Goal: Task Accomplishment & Management: Use online tool/utility

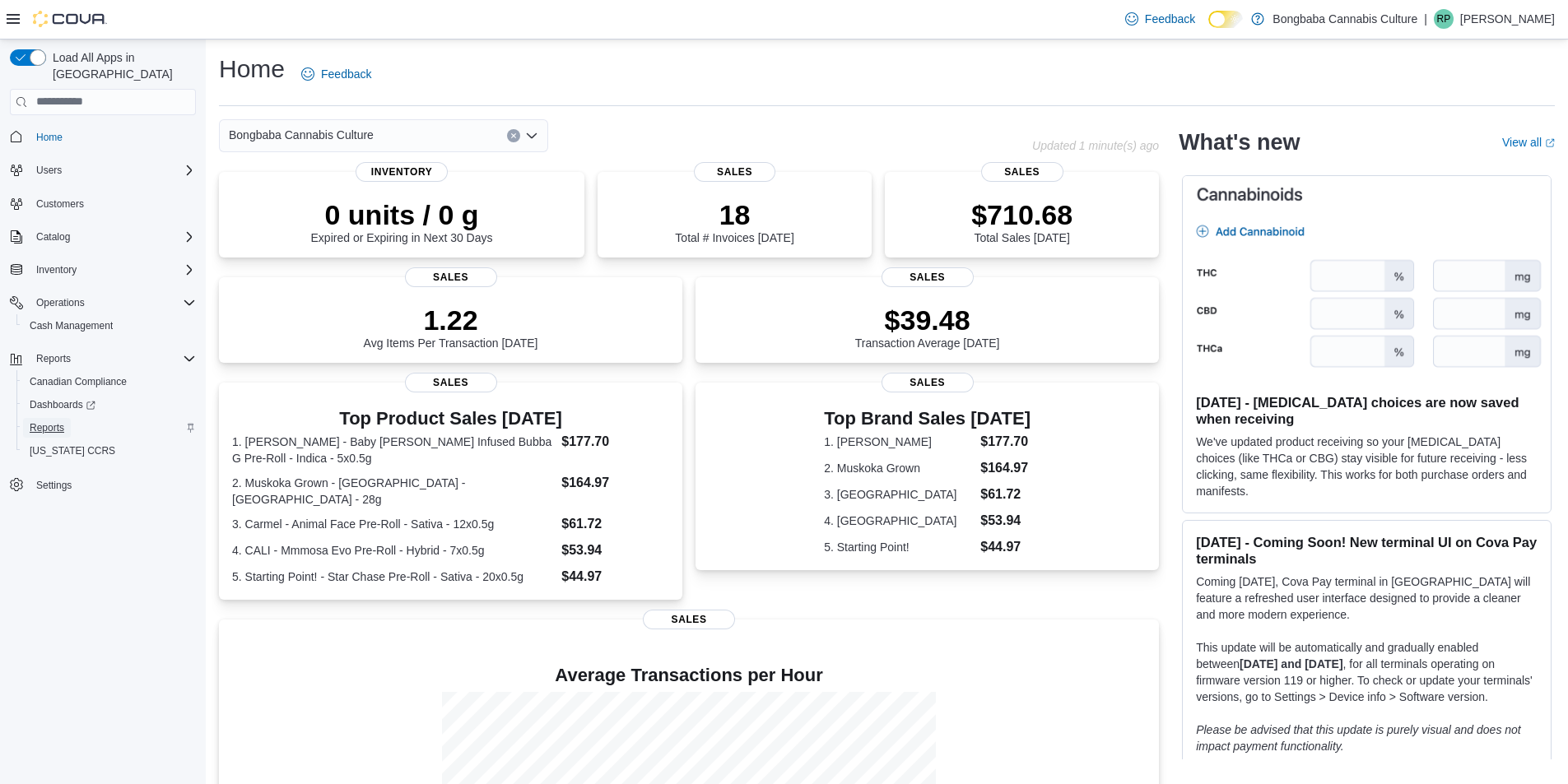
click at [45, 421] on span "Reports" at bounding box center [46, 428] width 34 height 13
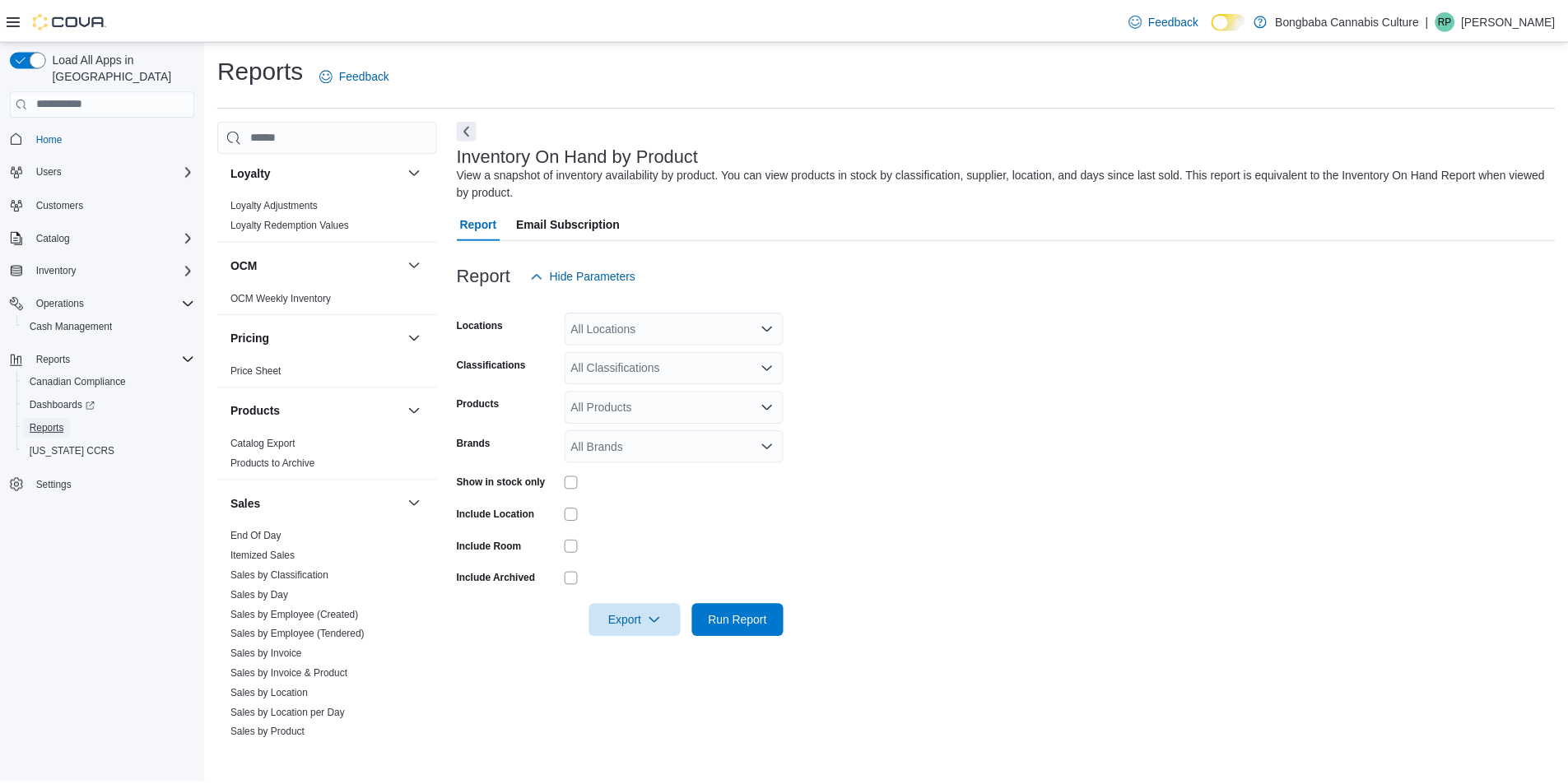
scroll to position [741, 0]
click at [291, 593] on span "Sales by Day" at bounding box center [329, 595] width 208 height 19
click at [768, 626] on span "Run Report" at bounding box center [743, 621] width 59 height 17
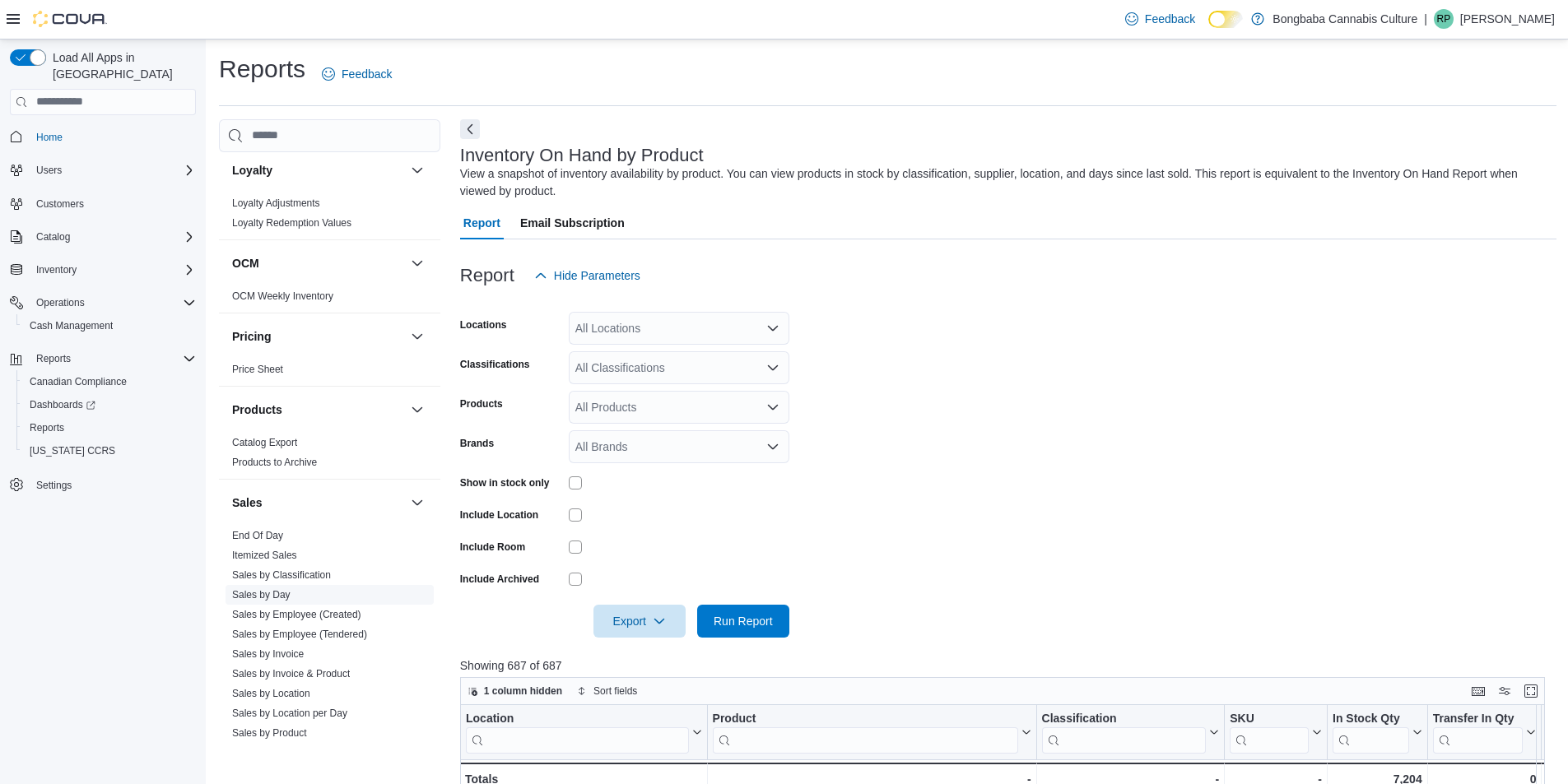
click at [276, 594] on link "Sales by Day" at bounding box center [260, 595] width 58 height 11
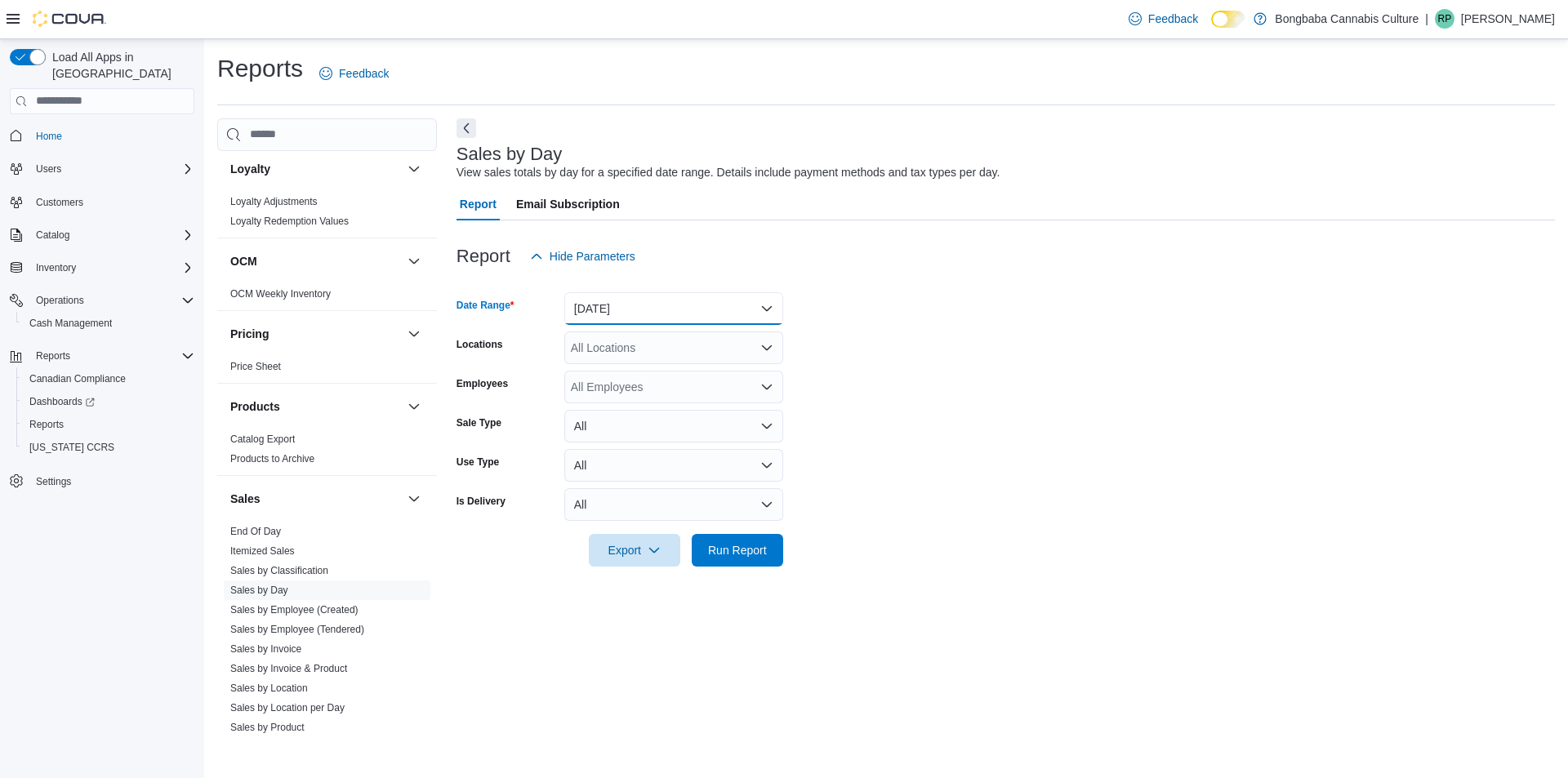
click at [663, 301] on button "[DATE]" at bounding box center [674, 309] width 219 height 33
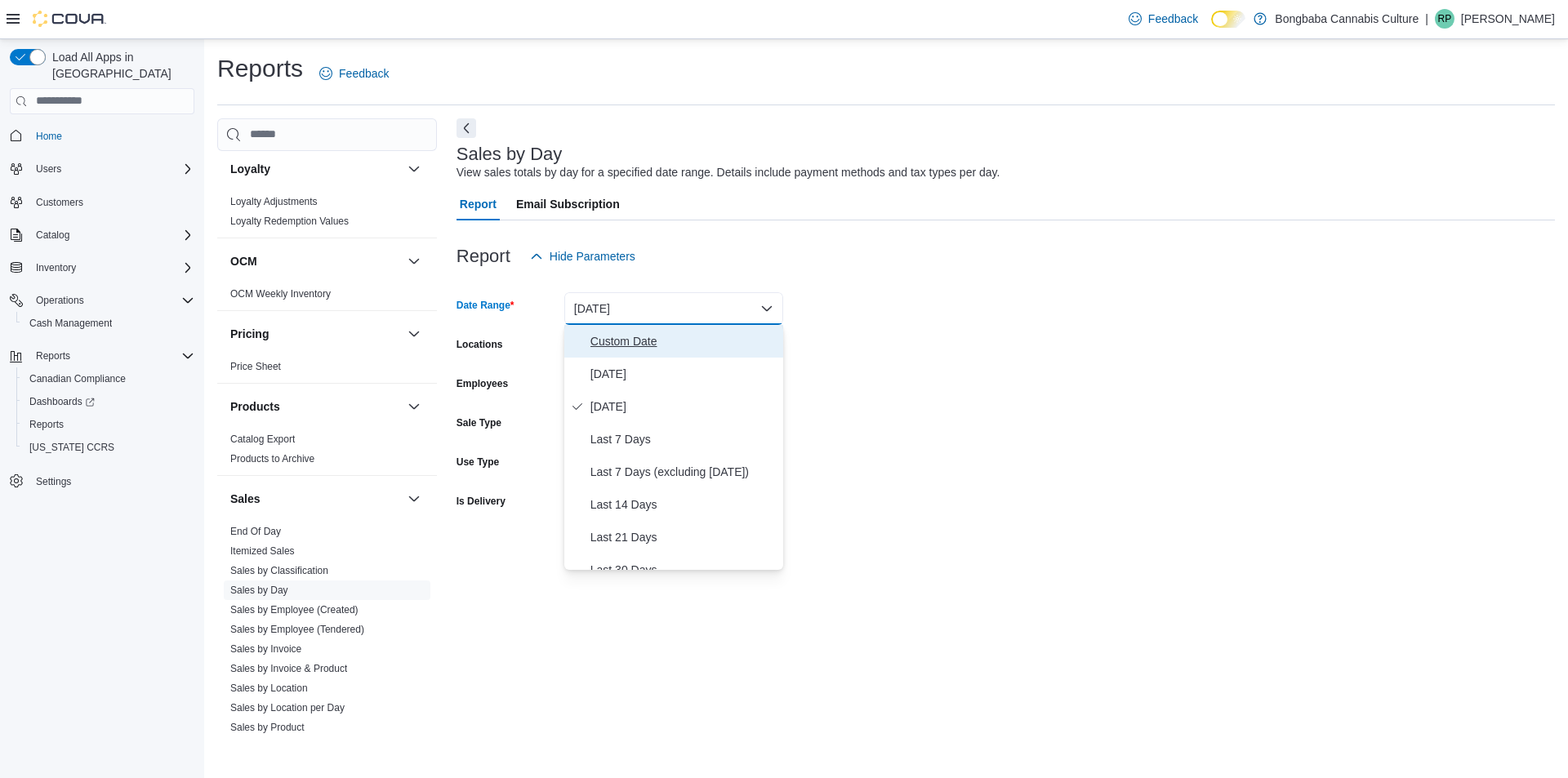
click at [645, 341] on span "Custom Date" at bounding box center [683, 341] width 186 height 19
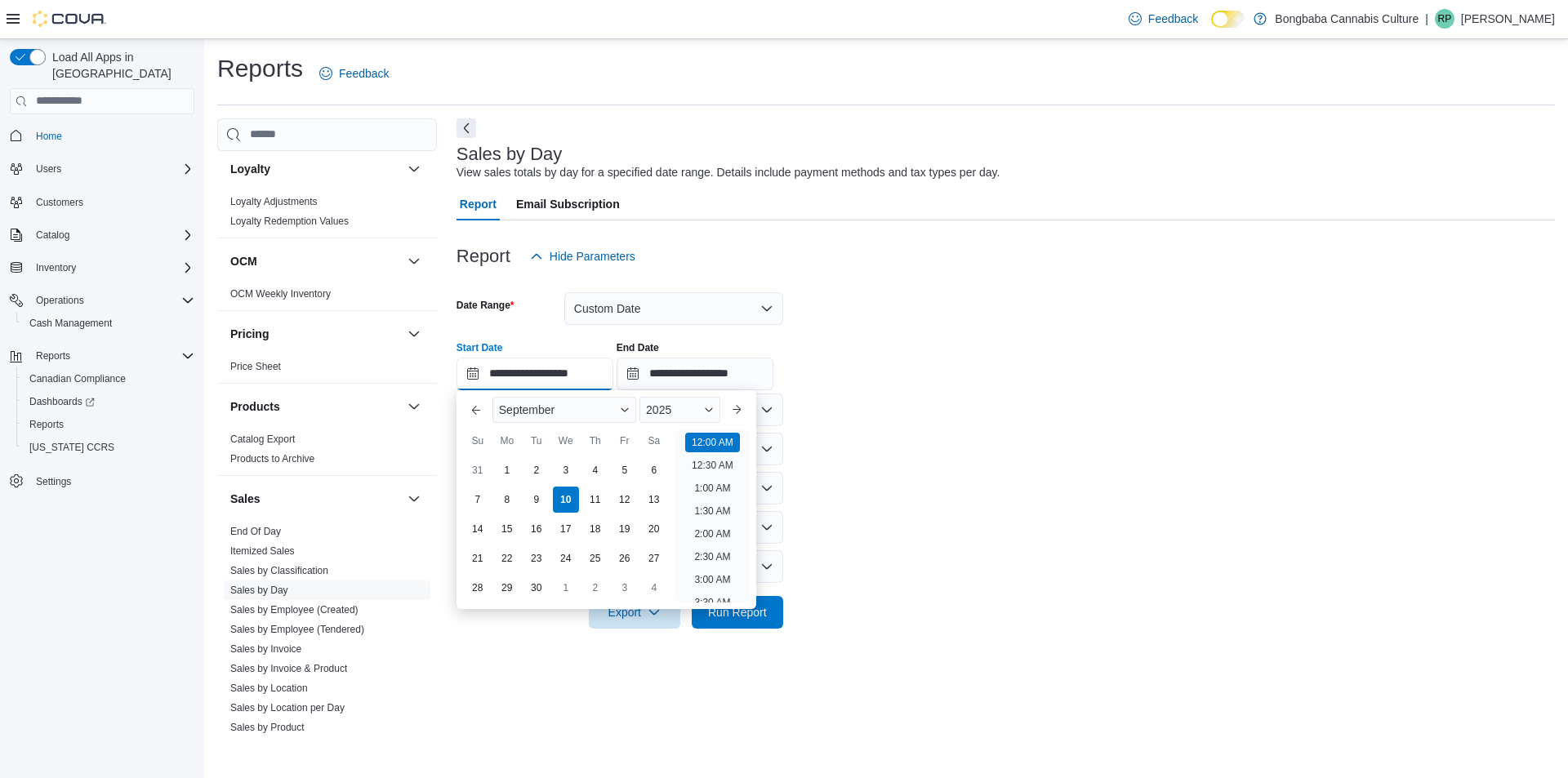
click at [470, 374] on input "**********" at bounding box center [534, 374] width 157 height 33
click at [502, 470] on div "1" at bounding box center [506, 469] width 28 height 28
type input "**********"
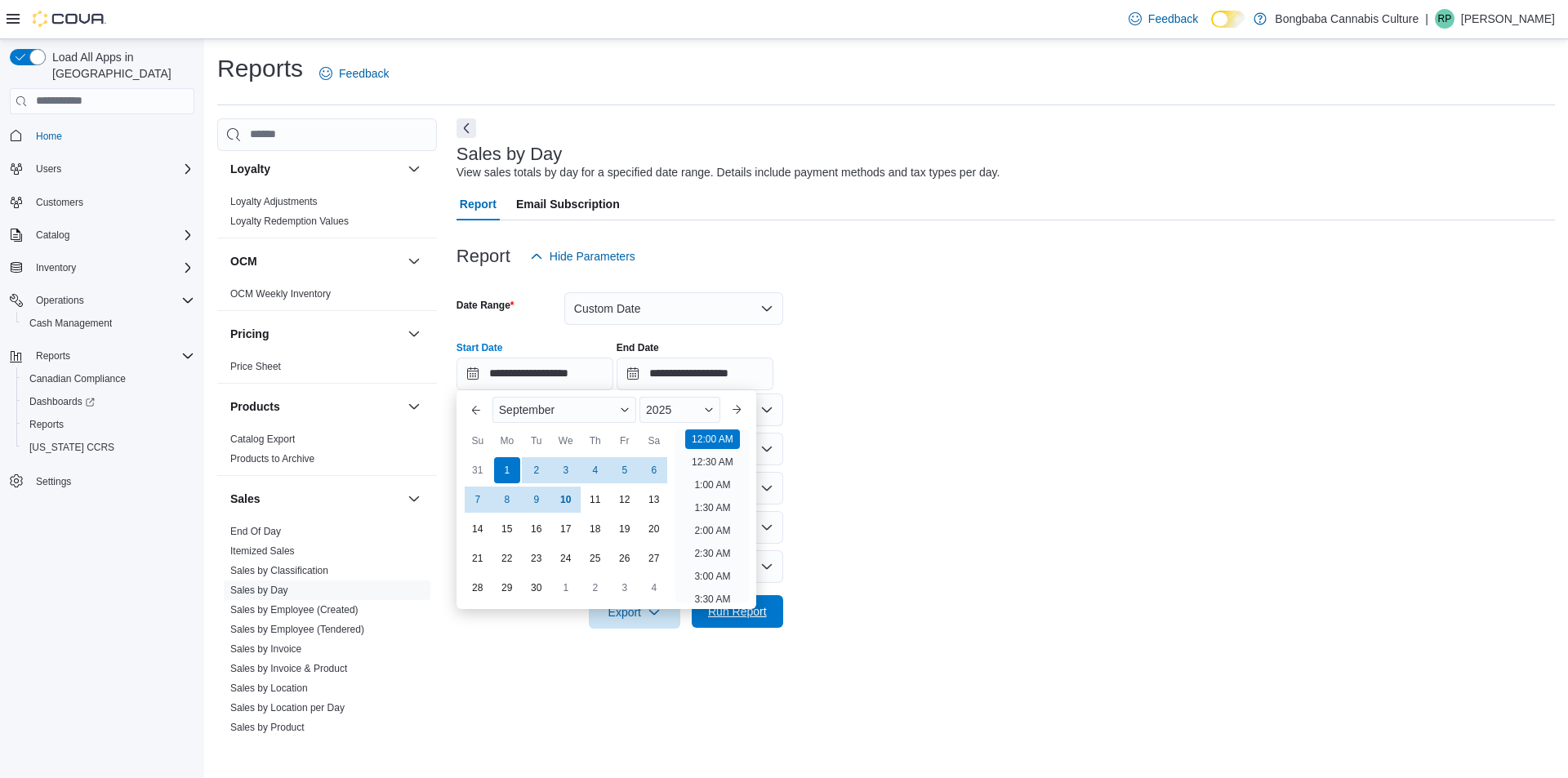
click at [772, 617] on span "Run Report" at bounding box center [737, 612] width 71 height 33
